Goal: Find contact information: Find contact information

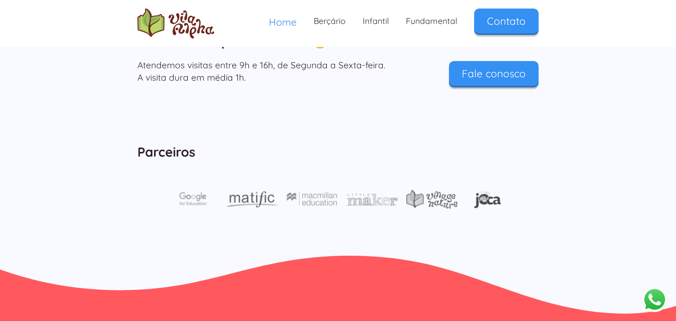
scroll to position [2930, 0]
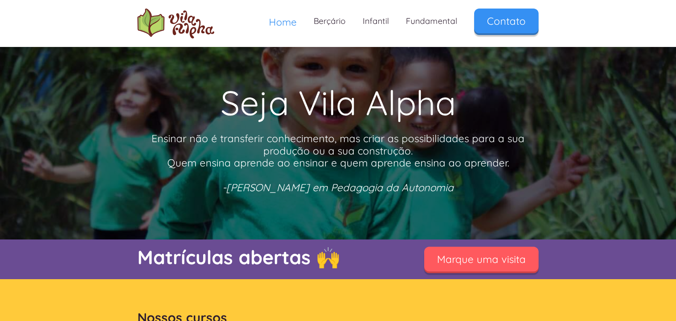
scroll to position [128, 0]
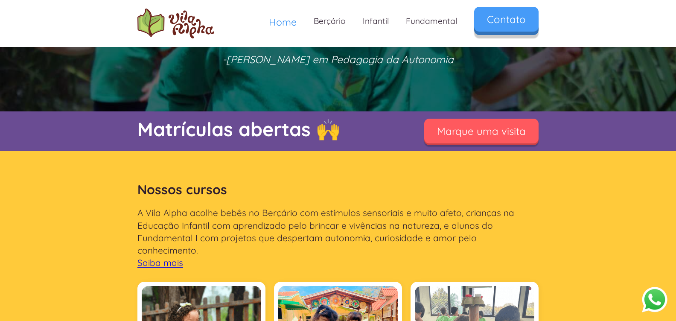
click at [521, 23] on link "Contato" at bounding box center [506, 19] width 64 height 25
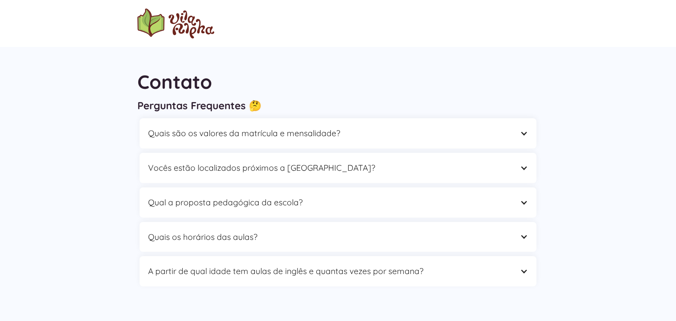
click at [173, 32] on img "home" at bounding box center [175, 24] width 77 height 30
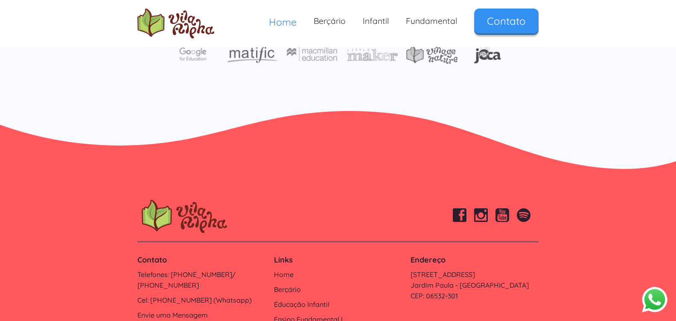
scroll to position [2930, 0]
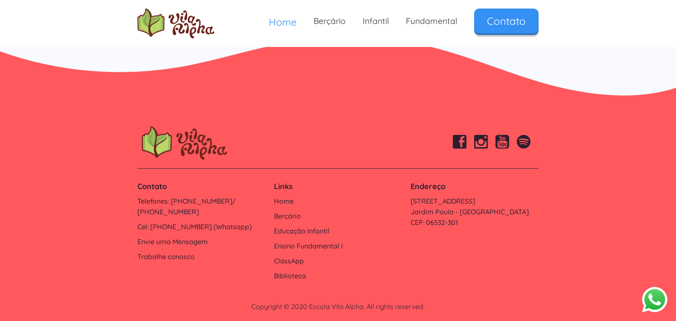
click at [651, 289] on button "Abrir WhatsApp" at bounding box center [654, 299] width 26 height 26
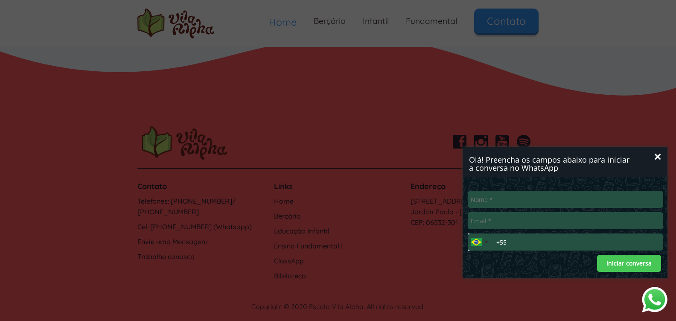
click at [656, 157] on icon "Fechar" at bounding box center [657, 157] width 6 height 6
